Goal: Task Accomplishment & Management: Manage account settings

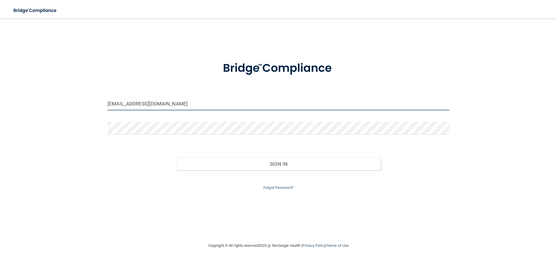
drag, startPoint x: 153, startPoint y: 105, endPoint x: 94, endPoint y: 96, distance: 59.5
click at [94, 96] on div "eggscarlson@charter.net Invalid email/password. You don't have permission to ac…" at bounding box center [278, 130] width 533 height 212
drag, startPoint x: 140, startPoint y: 171, endPoint x: 141, endPoint y: 157, distance: 13.4
click at [140, 169] on div "Invalid email/password. You don't have permission to access that page. Sign In …" at bounding box center [278, 168] width 350 height 45
drag, startPoint x: 165, startPoint y: 102, endPoint x: 1, endPoint y: 88, distance: 164.1
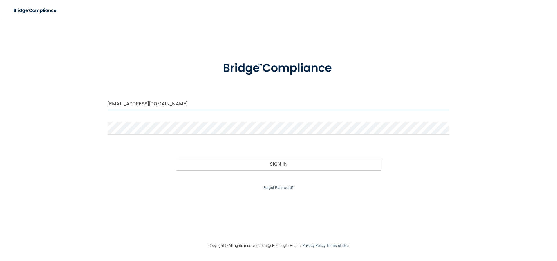
click at [1, 88] on main "eggscarlson@charter.net Invalid email/password. You don't have permission to ac…" at bounding box center [278, 140] width 557 height 243
type input "[EMAIL_ADDRESS][DOMAIN_NAME]"
click at [176, 158] on button "Sign In" at bounding box center [278, 164] width 205 height 13
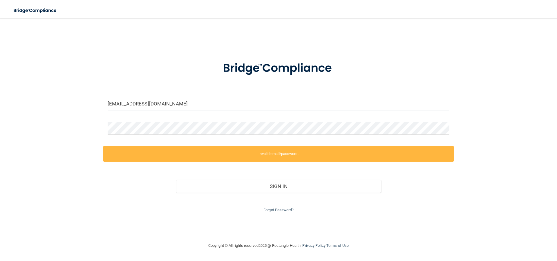
drag, startPoint x: 165, startPoint y: 104, endPoint x: -12, endPoint y: 89, distance: 177.2
click at [0, 89] on html "Toggle navigation Manage My Enterprise Manage My Location eggscarlson@gmail.com…" at bounding box center [278, 130] width 557 height 261
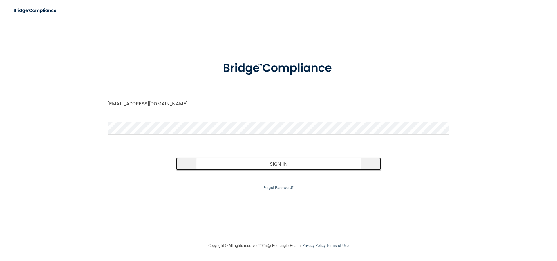
click at [279, 165] on button "Sign In" at bounding box center [278, 164] width 205 height 13
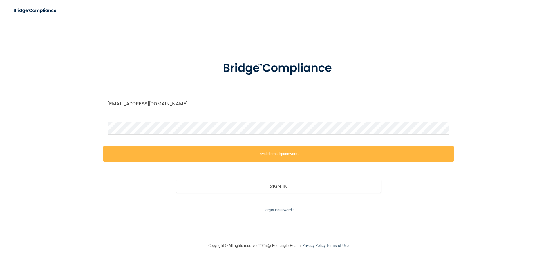
drag, startPoint x: 169, startPoint y: 105, endPoint x: -15, endPoint y: 87, distance: 184.4
click at [0, 87] on html "Toggle navigation Manage My Enterprise Manage My Location eggscarlson@charter.n…" at bounding box center [278, 130] width 557 height 261
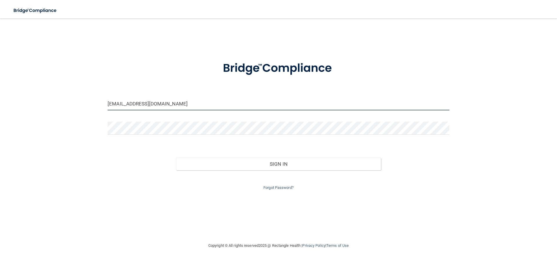
type input "[EMAIL_ADDRESS][DOMAIN_NAME]"
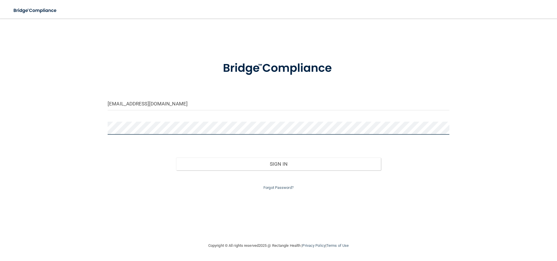
click at [176, 158] on button "Sign In" at bounding box center [278, 164] width 205 height 13
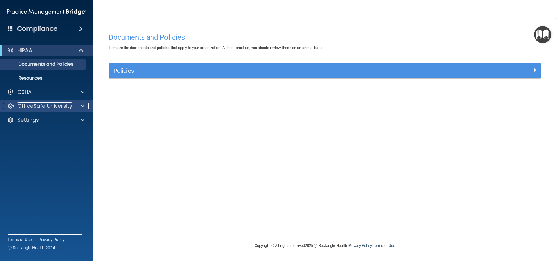
click at [82, 105] on span at bounding box center [82, 106] width 3 height 7
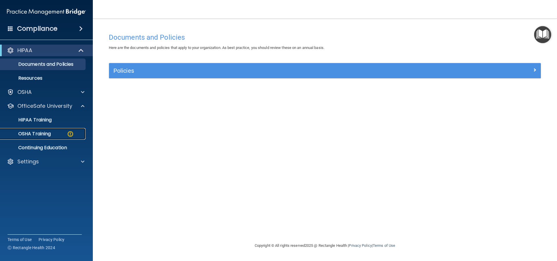
click at [71, 133] on img at bounding box center [70, 133] width 7 height 7
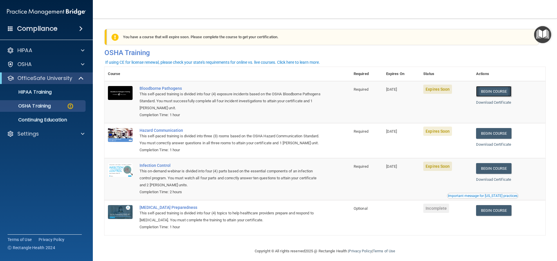
click at [497, 95] on link "Begin Course" at bounding box center [493, 91] width 35 height 11
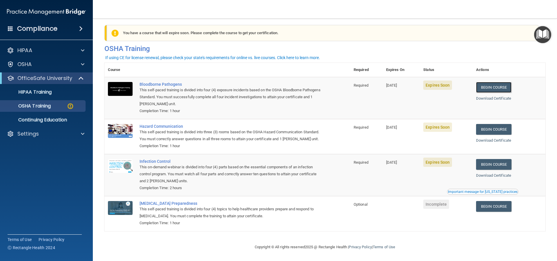
scroll to position [12, 0]
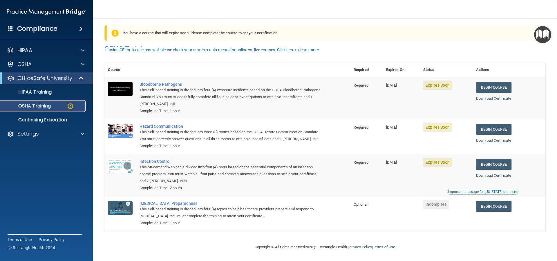
click at [70, 106] on img at bounding box center [70, 106] width 7 height 7
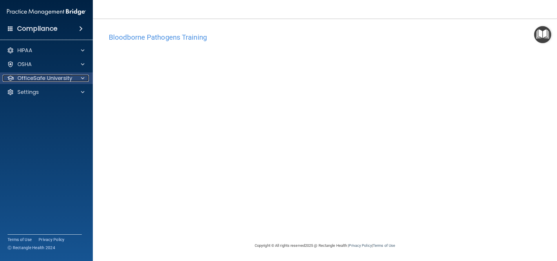
click at [82, 78] on span at bounding box center [82, 78] width 3 height 7
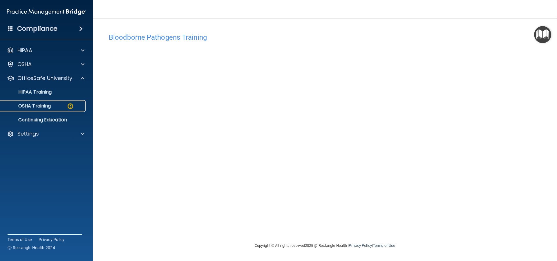
click at [71, 106] on img at bounding box center [70, 106] width 7 height 7
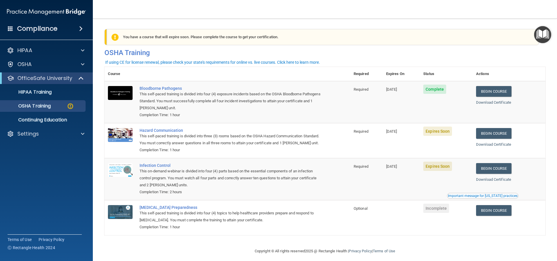
click at [441, 135] on span "Expires Soon" at bounding box center [437, 131] width 29 height 9
click at [496, 134] on link "Begin Course" at bounding box center [493, 133] width 35 height 11
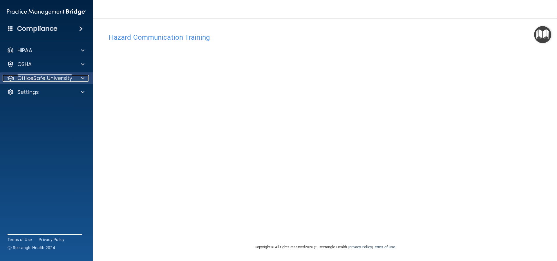
click at [82, 78] on span at bounding box center [82, 78] width 3 height 7
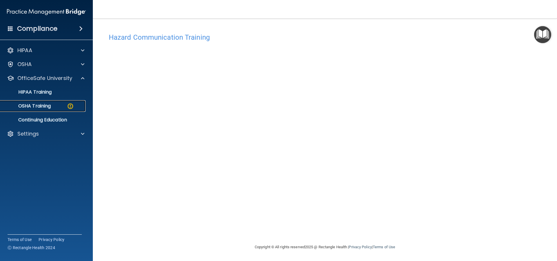
drag, startPoint x: 70, startPoint y: 106, endPoint x: 87, endPoint y: 107, distance: 16.9
click at [71, 106] on img at bounding box center [70, 106] width 7 height 7
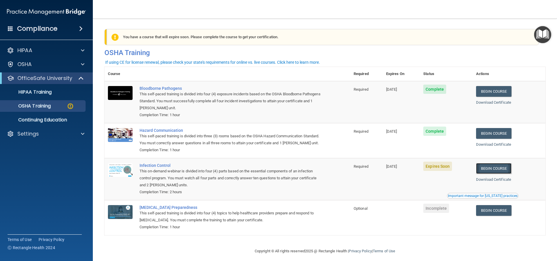
click at [490, 174] on link "Begin Course" at bounding box center [493, 168] width 35 height 11
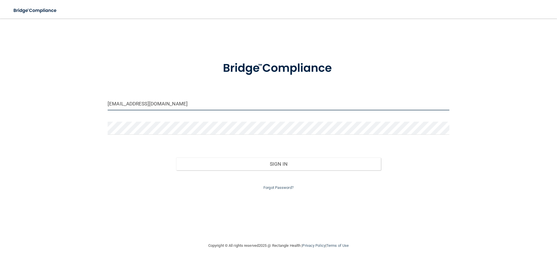
drag, startPoint x: 155, startPoint y: 105, endPoint x: 101, endPoint y: 95, distance: 54.1
click at [102, 96] on div "[EMAIL_ADDRESS][DOMAIN_NAME] Invalid email/password. You don't have permission …" at bounding box center [278, 130] width 533 height 212
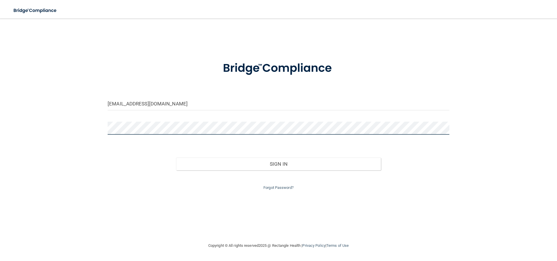
click at [176, 158] on button "Sign In" at bounding box center [278, 164] width 205 height 13
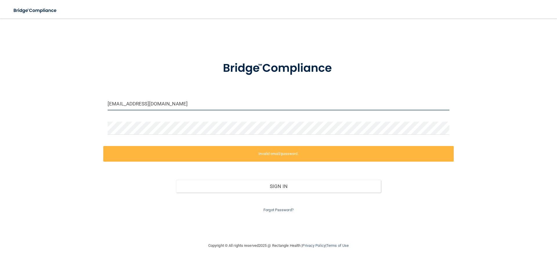
drag, startPoint x: 175, startPoint y: 103, endPoint x: 162, endPoint y: 104, distance: 12.2
click at [162, 104] on input "[EMAIL_ADDRESS][DOMAIN_NAME]" at bounding box center [279, 103] width 342 height 13
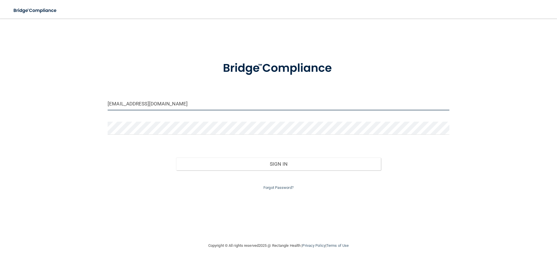
type input "[EMAIL_ADDRESS][DOMAIN_NAME]"
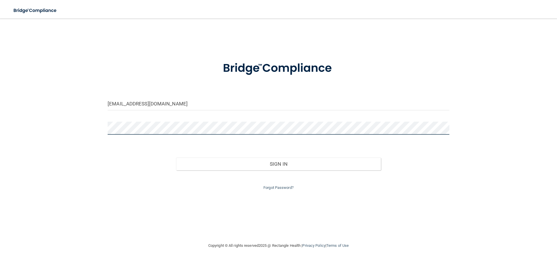
click at [39, 116] on div "[EMAIL_ADDRESS][DOMAIN_NAME] Invalid email/password. You don't have permission …" at bounding box center [278, 130] width 533 height 212
click at [176, 158] on button "Sign In" at bounding box center [278, 164] width 205 height 13
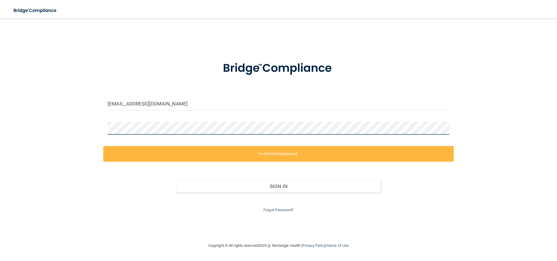
click at [28, 115] on div "[EMAIL_ADDRESS][DOMAIN_NAME] Invalid email/password. You don't have permission …" at bounding box center [278, 130] width 533 height 212
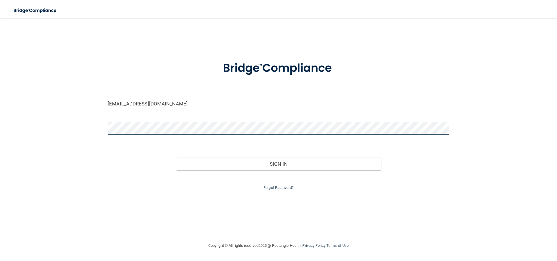
click at [176, 158] on button "Sign In" at bounding box center [278, 164] width 205 height 13
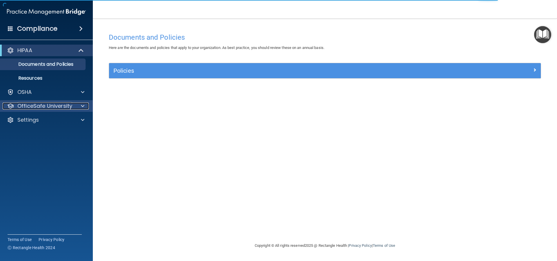
click at [82, 105] on span at bounding box center [82, 106] width 3 height 7
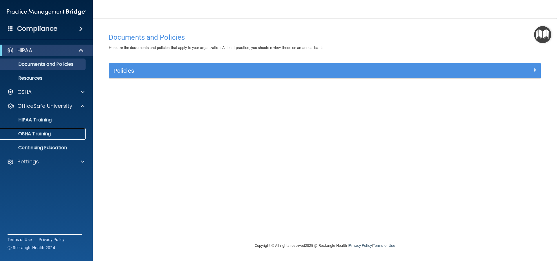
drag, startPoint x: 66, startPoint y: 135, endPoint x: 90, endPoint y: 138, distance: 24.6
click at [66, 135] on div "OSHA Training" at bounding box center [43, 134] width 79 height 6
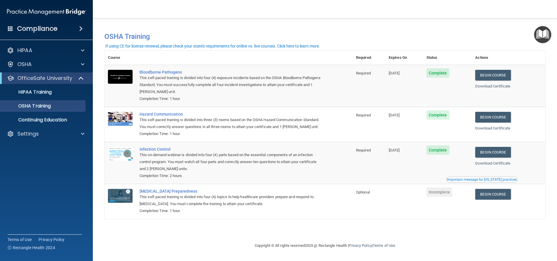
click at [438, 153] on span "Complete" at bounding box center [437, 150] width 23 height 9
click at [484, 164] on link "Download Certificate" at bounding box center [492, 163] width 35 height 4
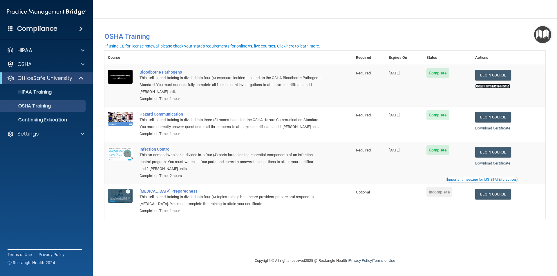
click at [491, 87] on link "Download Certificate" at bounding box center [492, 86] width 35 height 4
click at [49, 119] on p "Continuing Education" at bounding box center [43, 120] width 79 height 6
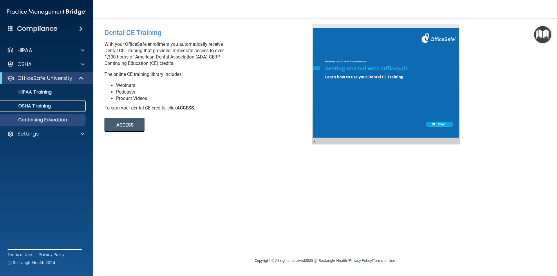
click at [43, 106] on p "OSHA Training" at bounding box center [27, 106] width 47 height 6
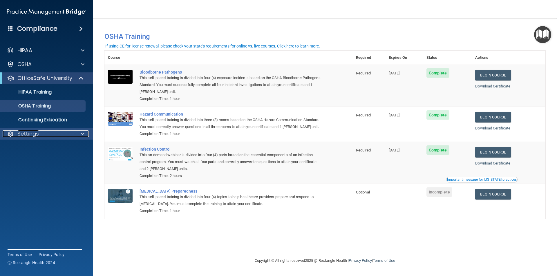
click at [83, 132] on span at bounding box center [82, 133] width 3 height 7
click at [45, 148] on p "My Account" at bounding box center [43, 148] width 79 height 6
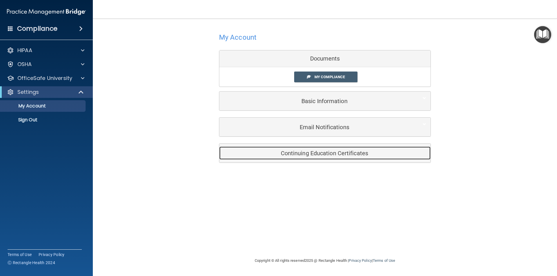
click at [299, 154] on h5 "Continuing Education Certificates" at bounding box center [316, 153] width 185 height 6
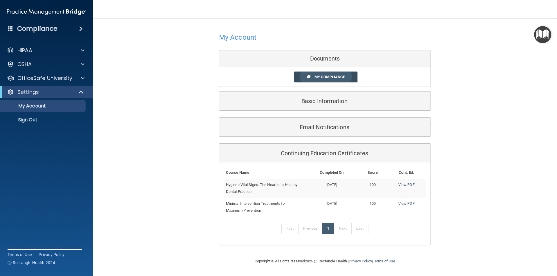
click at [322, 78] on span "My Compliance" at bounding box center [329, 77] width 30 height 4
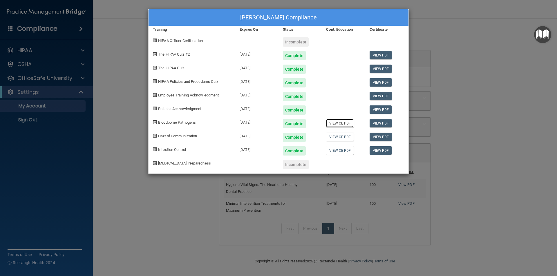
click at [338, 124] on link "View CE PDF" at bounding box center [340, 123] width 28 height 8
click at [337, 137] on link "View CE PDF" at bounding box center [340, 137] width 28 height 8
click at [338, 151] on link "View CE PDF" at bounding box center [340, 150] width 28 height 8
